Goal: Transaction & Acquisition: Purchase product/service

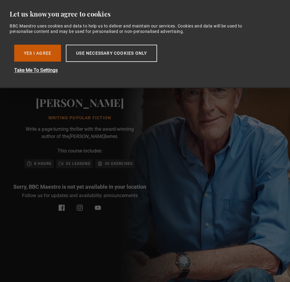
click at [40, 58] on button "Yes I Agree" at bounding box center [37, 53] width 47 height 17
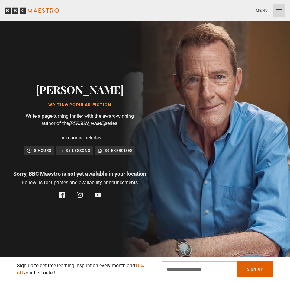
scroll to position [0, 226]
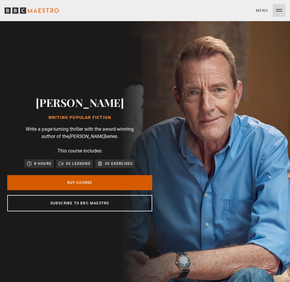
click at [60, 181] on link "Buy Course" at bounding box center [79, 182] width 145 height 15
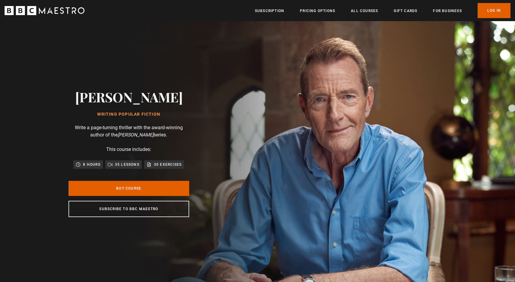
scroll to position [0, 1278]
